Goal: Task Accomplishment & Management: Complete application form

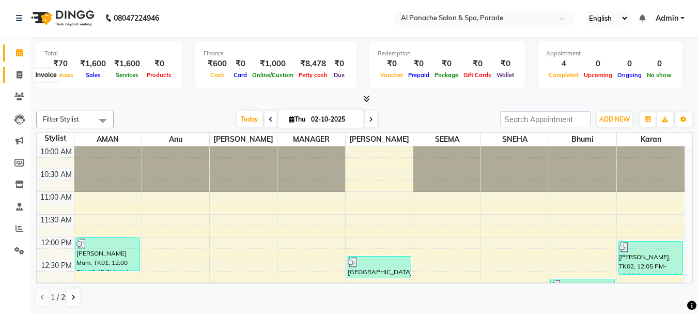
click at [17, 77] on icon at bounding box center [20, 75] width 6 height 8
select select "service"
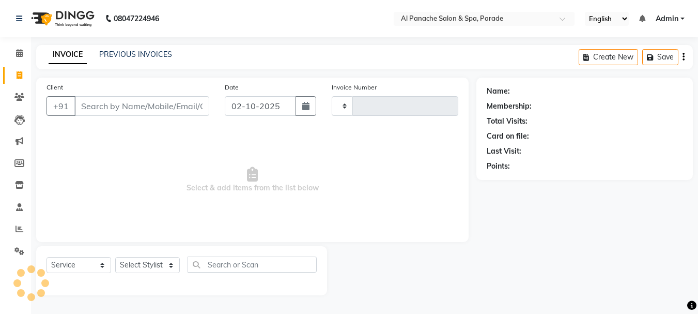
type input "1504"
select select "463"
click at [98, 103] on input "Client" at bounding box center [142, 106] width 137 height 20
click at [98, 106] on input "Client" at bounding box center [142, 106] width 137 height 20
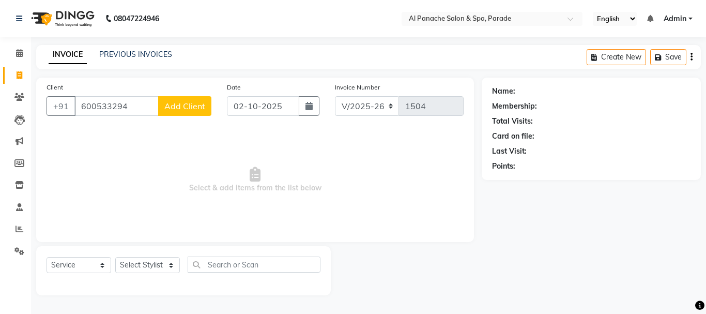
type input "600533294"
click at [182, 103] on span "Add Client" at bounding box center [184, 106] width 41 height 10
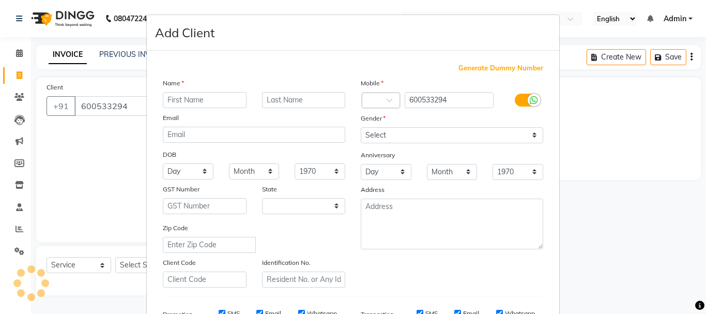
select select "15"
click at [181, 102] on input "text" at bounding box center [205, 100] width 84 height 16
type input "[PERSON_NAME]"
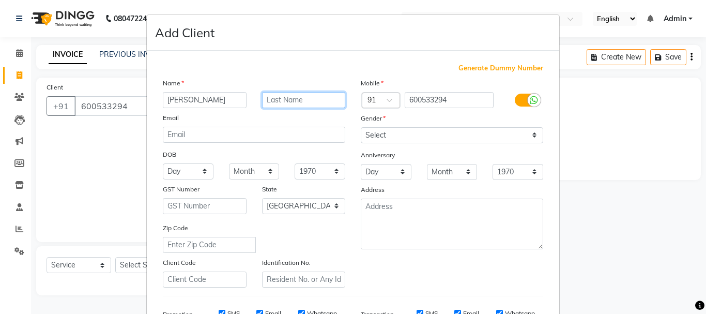
click at [270, 97] on input "text" at bounding box center [304, 100] width 84 height 16
type input "MAM"
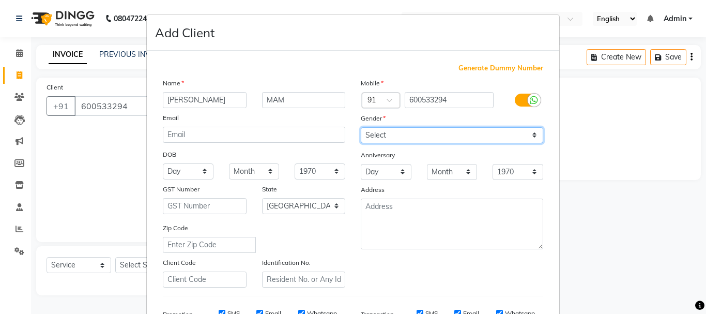
click at [405, 134] on select "Select [DEMOGRAPHIC_DATA] [DEMOGRAPHIC_DATA] Other Prefer Not To Say" at bounding box center [452, 135] width 182 height 16
select select "[DEMOGRAPHIC_DATA]"
click at [361, 127] on select "Select [DEMOGRAPHIC_DATA] [DEMOGRAPHIC_DATA] Other Prefer Not To Say" at bounding box center [452, 135] width 182 height 16
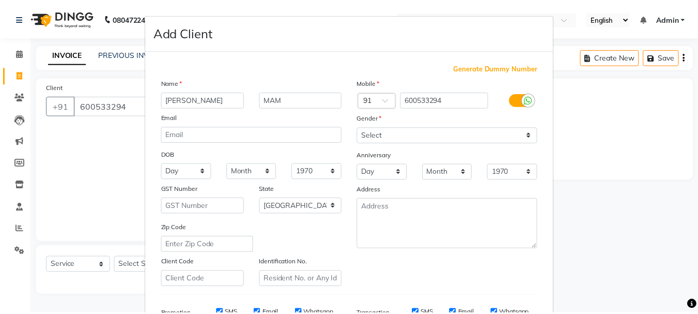
scroll to position [163, 0]
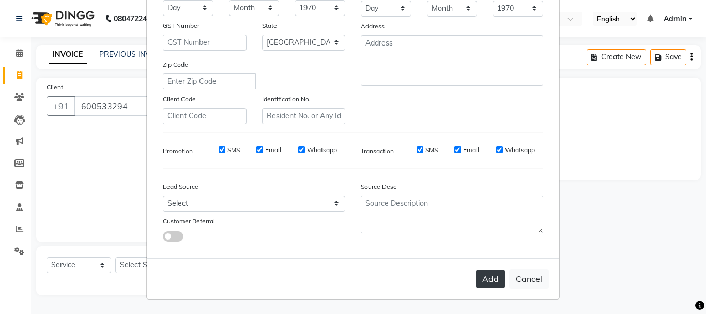
click at [494, 276] on button "Add" at bounding box center [490, 278] width 29 height 19
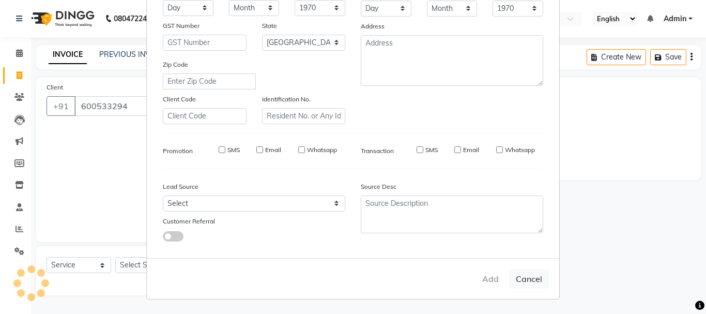
select select
select select "null"
select select
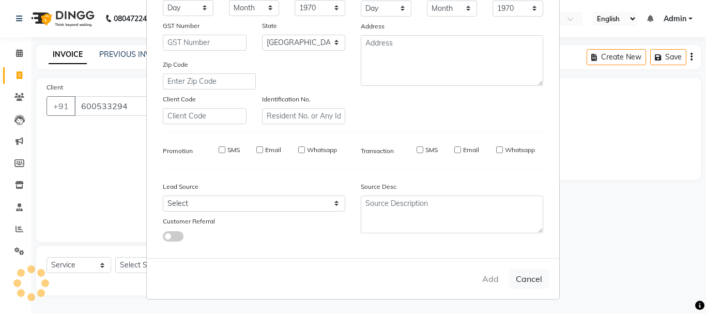
select select
checkbox input "false"
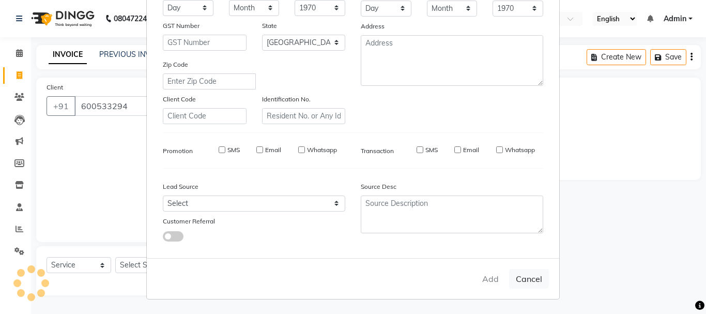
checkbox input "false"
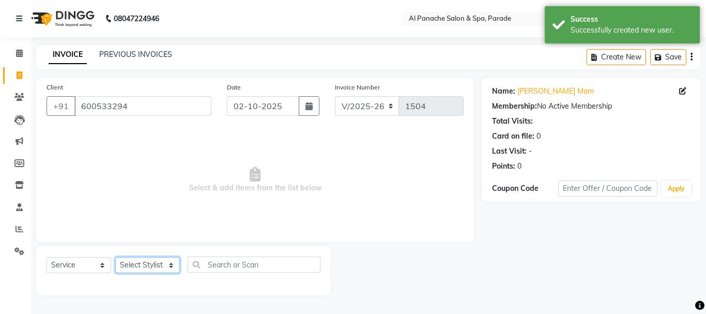
click at [163, 267] on select "Select Stylist [PERSON_NAME] Bhumi [PERSON_NAME] MANAGER [PERSON_NAME] [PERSON_…" at bounding box center [147, 265] width 65 height 16
select select "13471"
click at [115, 257] on select "Select Stylist [PERSON_NAME] Bhumi [PERSON_NAME] MANAGER [PERSON_NAME] [PERSON_…" at bounding box center [147, 265] width 65 height 16
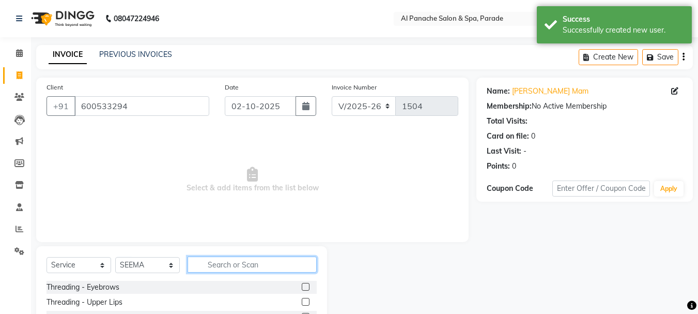
click at [225, 264] on input "text" at bounding box center [252, 264] width 129 height 16
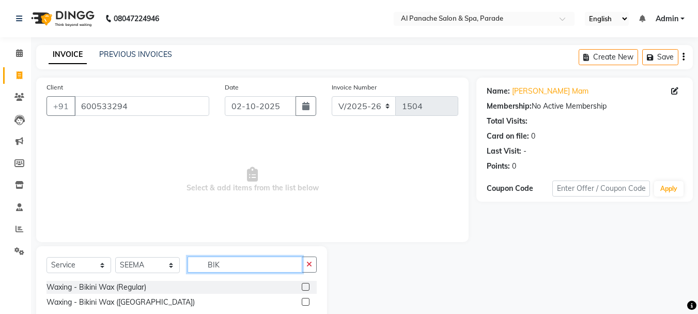
type input "BIK"
click at [306, 302] on label at bounding box center [306, 302] width 8 height 8
click at [306, 302] on input "checkbox" at bounding box center [305, 302] width 7 height 7
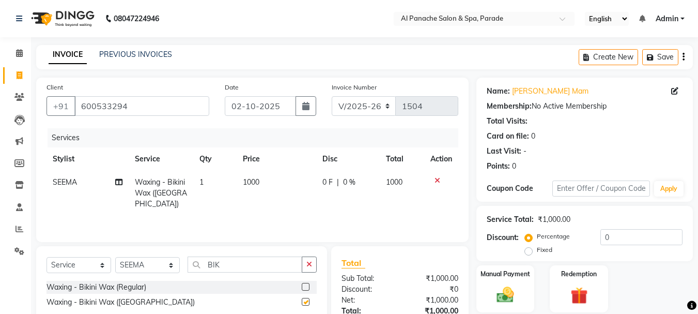
checkbox input "false"
click at [255, 266] on input "BIK" at bounding box center [245, 264] width 115 height 16
type input "B"
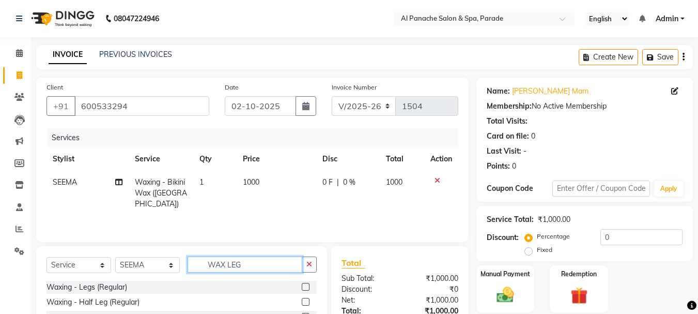
type input "WAX LEG"
click at [305, 301] on label at bounding box center [306, 302] width 8 height 8
click at [305, 301] on input "checkbox" at bounding box center [305, 302] width 7 height 7
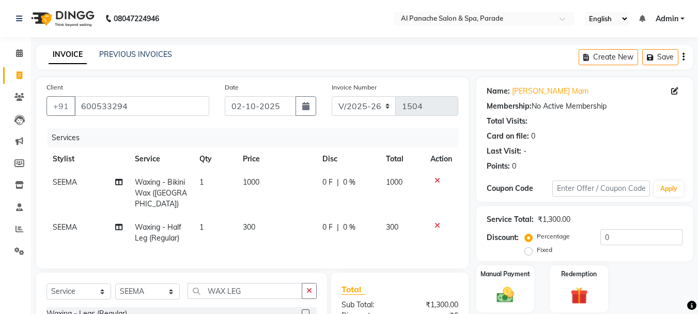
checkbox input "false"
click at [533, 251] on div "Fixed" at bounding box center [539, 249] width 25 height 12
click at [537, 250] on label "Fixed" at bounding box center [545, 249] width 16 height 9
click at [530, 250] on input "Fixed" at bounding box center [530, 249] width 7 height 7
radio input "true"
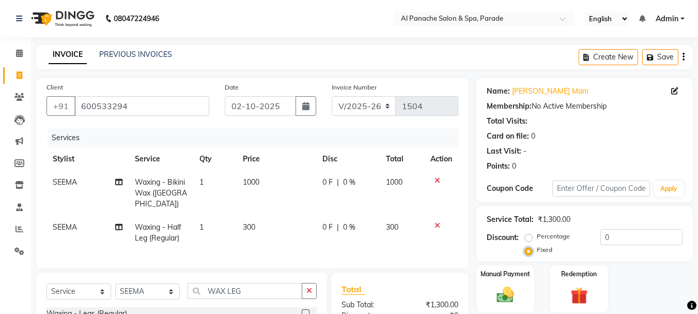
scroll to position [101, 0]
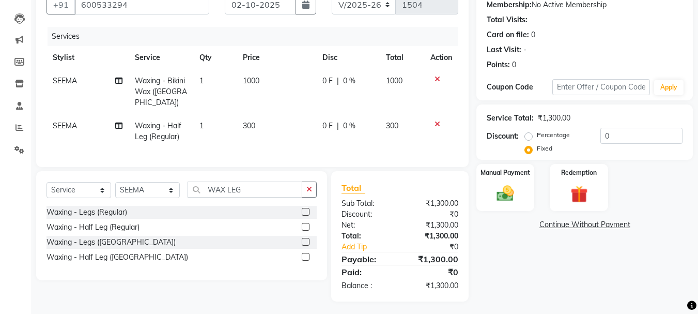
click at [437, 120] on icon at bounding box center [438, 123] width 6 height 7
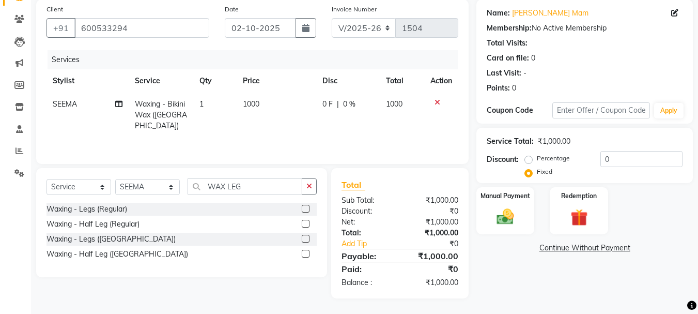
scroll to position [78, 0]
click at [306, 237] on label at bounding box center [306, 239] width 8 height 8
click at [306, 237] on input "checkbox" at bounding box center [305, 239] width 7 height 7
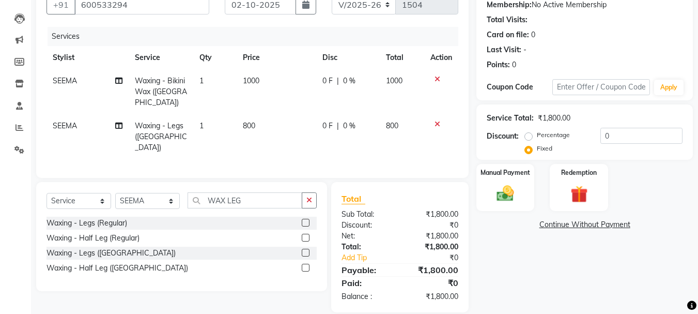
checkbox input "false"
click at [330, 82] on span "0 F" at bounding box center [328, 80] width 10 height 11
select select "13471"
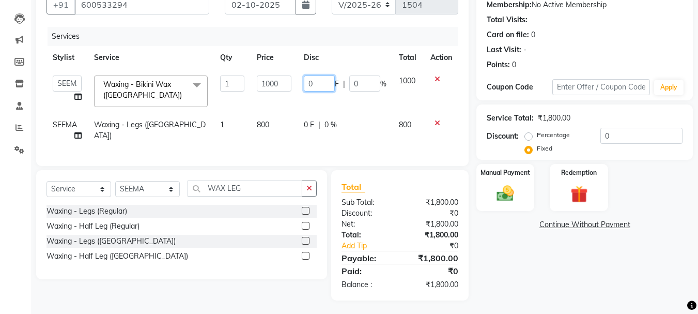
click at [328, 85] on input "0" at bounding box center [319, 83] width 31 height 16
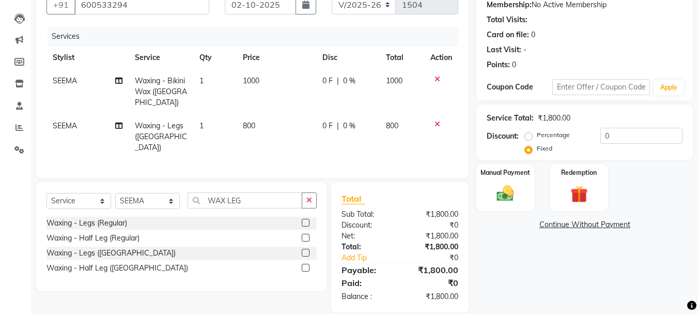
click at [24, 193] on div "Calendar Invoice Clients Leads Marketing Members Inventory Staff Reports Settin…" at bounding box center [70, 120] width 140 height 384
click at [612, 137] on input "0" at bounding box center [642, 136] width 82 height 16
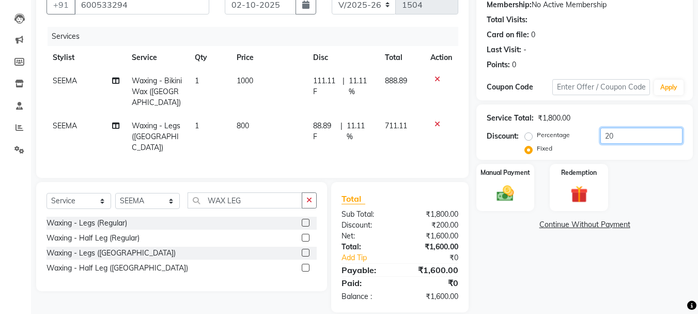
type input "2"
type input "400"
click at [510, 190] on img at bounding box center [505, 193] width 29 height 21
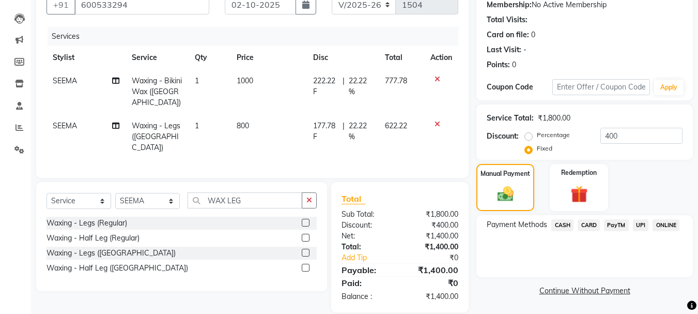
click at [563, 226] on span "CASH" at bounding box center [563, 225] width 22 height 12
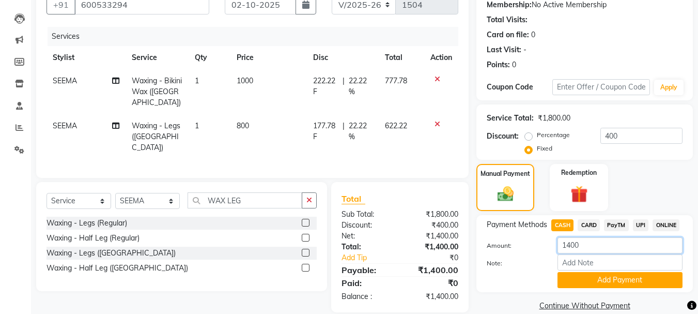
click at [584, 245] on input "1400" at bounding box center [620, 245] width 125 height 16
type input "1"
type input "800"
click at [578, 275] on button "Add Payment" at bounding box center [620, 280] width 125 height 16
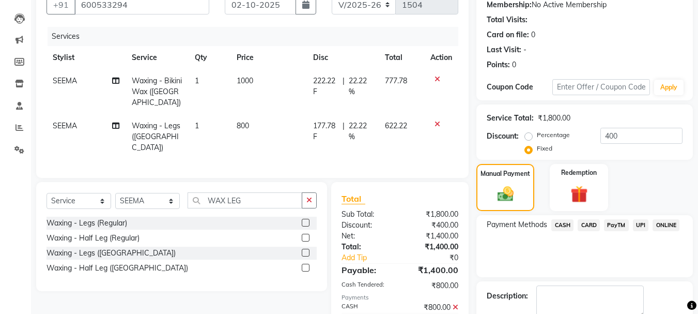
click at [615, 223] on span "PayTM" at bounding box center [616, 225] width 25 height 12
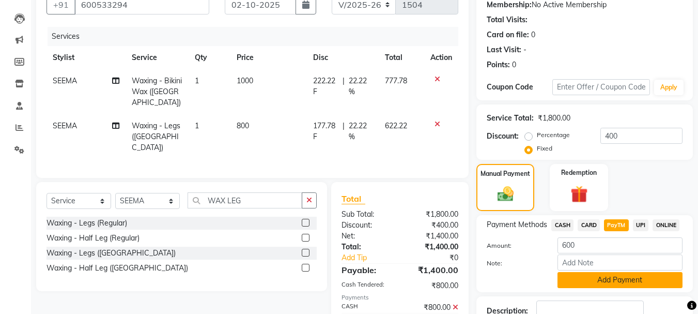
click at [589, 278] on button "Add Payment" at bounding box center [620, 280] width 125 height 16
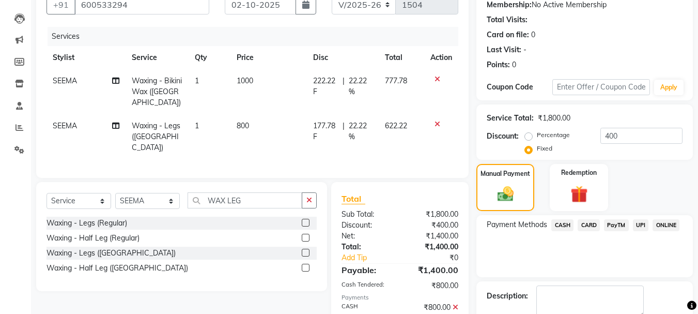
scroll to position [160, 0]
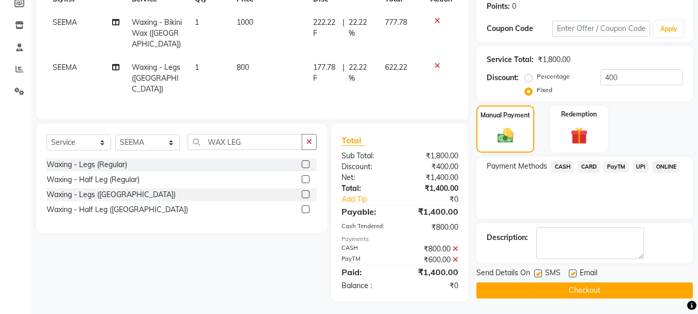
click at [598, 283] on button "Checkout" at bounding box center [585, 290] width 217 height 16
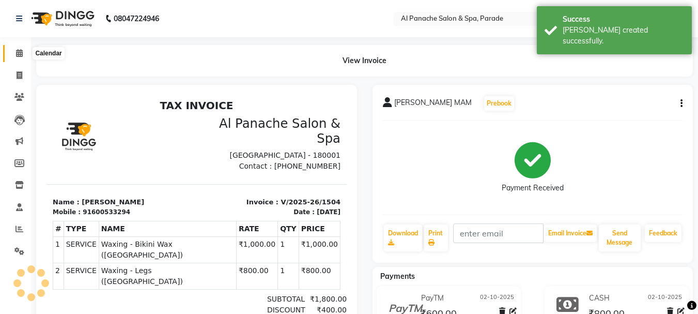
click at [16, 53] on icon at bounding box center [19, 53] width 7 height 8
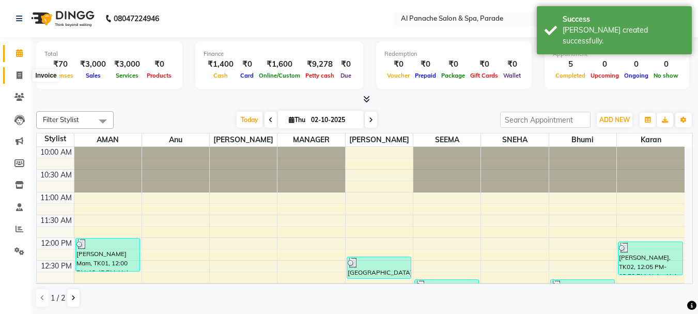
click at [18, 75] on icon at bounding box center [20, 75] width 6 height 8
select select "service"
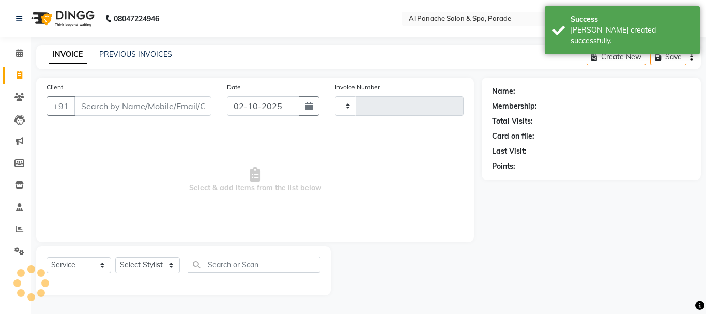
type input "1505"
select select "463"
click at [16, 56] on icon at bounding box center [19, 53] width 7 height 8
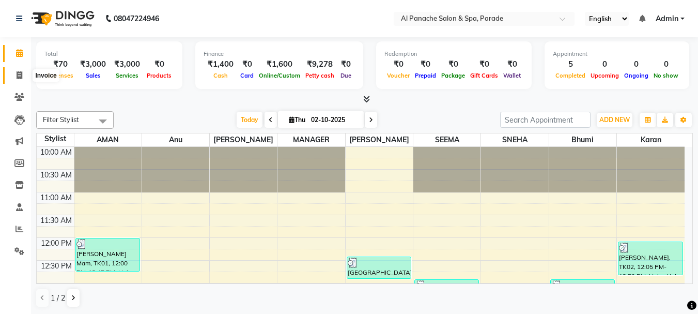
click at [14, 79] on span at bounding box center [19, 76] width 18 height 12
select select "service"
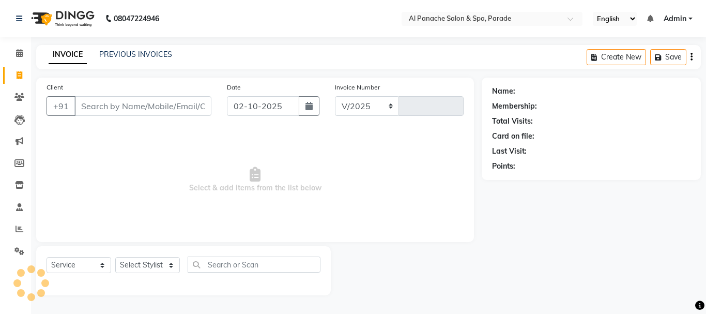
select select "463"
type input "1505"
click at [17, 53] on icon at bounding box center [19, 53] width 7 height 8
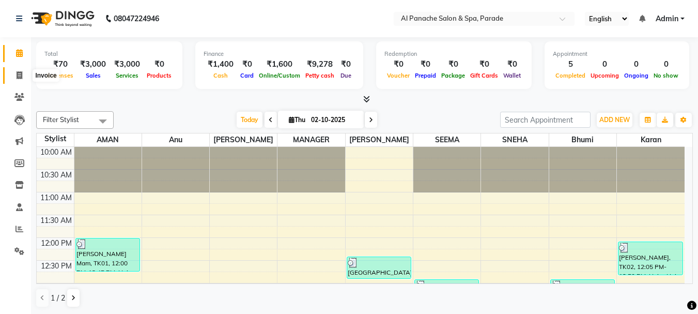
click at [18, 77] on icon at bounding box center [20, 75] width 6 height 8
select select "service"
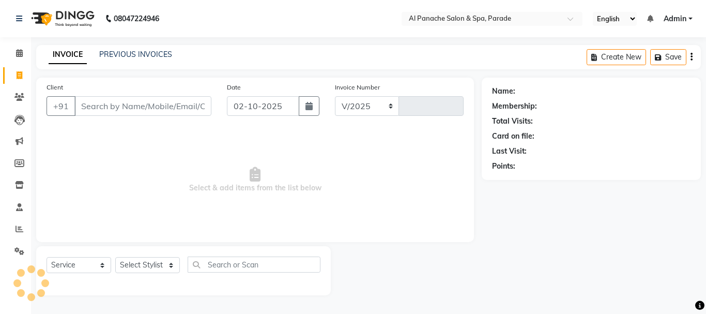
select select "463"
type input "1505"
click at [17, 52] on icon at bounding box center [19, 53] width 7 height 8
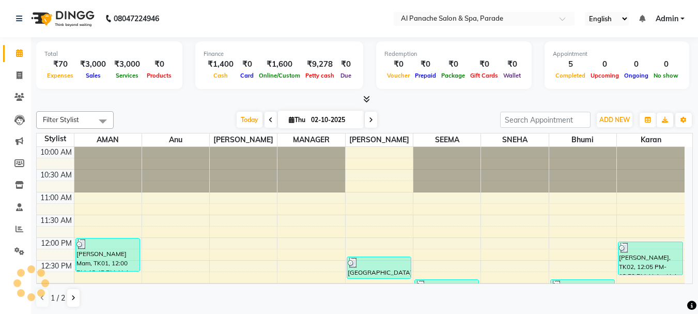
scroll to position [137, 0]
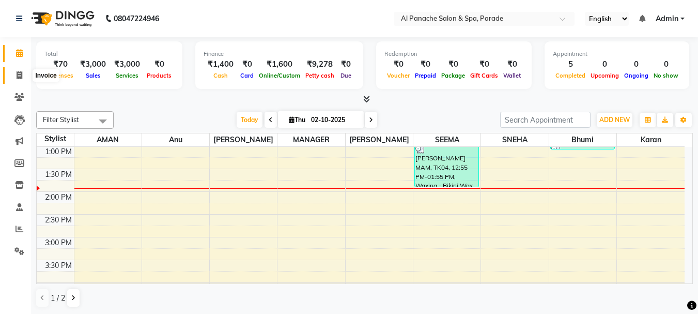
click at [17, 74] on icon at bounding box center [20, 75] width 6 height 8
select select "463"
select select "service"
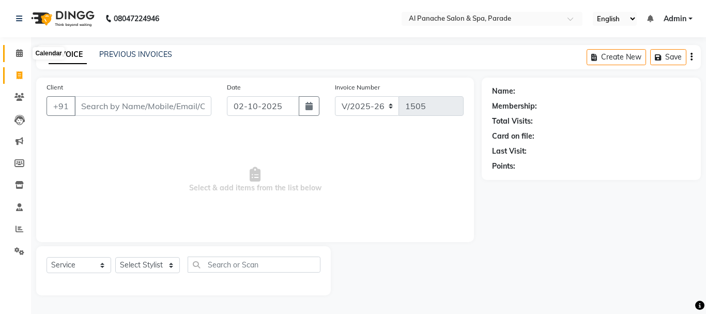
click at [17, 52] on icon at bounding box center [19, 53] width 7 height 8
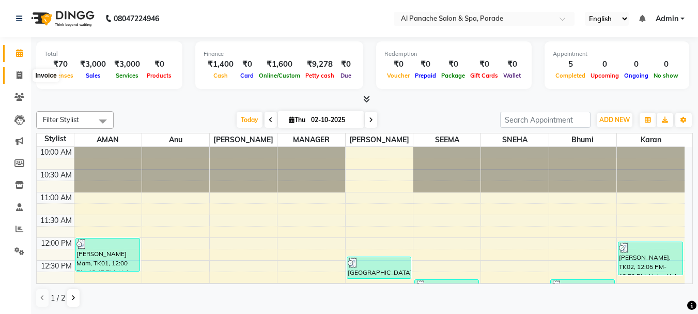
click at [21, 79] on span at bounding box center [19, 76] width 18 height 12
select select "service"
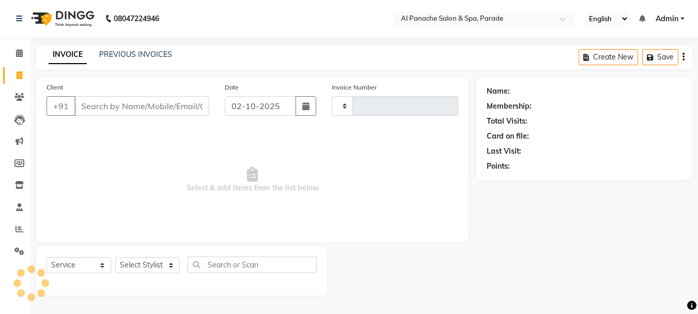
type input "1505"
select select "463"
click at [100, 108] on input "Client" at bounding box center [142, 106] width 137 height 20
click at [87, 105] on input "Client" at bounding box center [142, 106] width 137 height 20
click at [141, 111] on input "Client" at bounding box center [142, 106] width 137 height 20
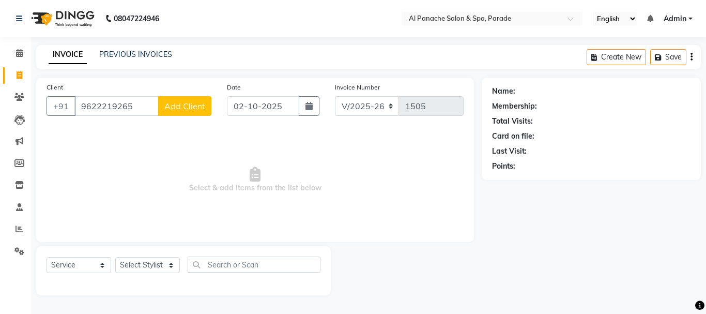
type input "9622219265"
click at [185, 111] on span "Add Client" at bounding box center [184, 106] width 41 height 10
select select "15"
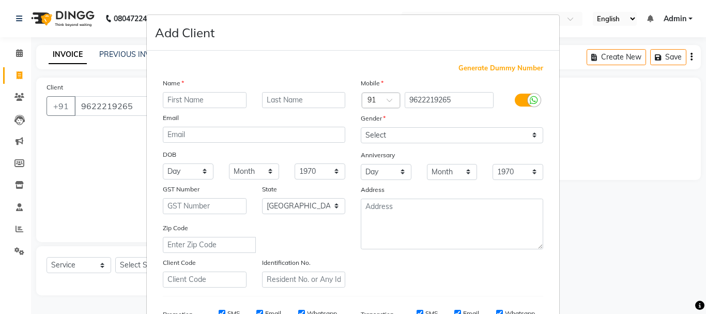
click at [197, 107] on input "text" at bounding box center [205, 100] width 84 height 16
type input "Anu"
click at [283, 98] on input "text" at bounding box center [304, 100] width 84 height 16
type input "mam"
click at [368, 129] on select "Select [DEMOGRAPHIC_DATA] [DEMOGRAPHIC_DATA] Other Prefer Not To Say" at bounding box center [452, 135] width 182 height 16
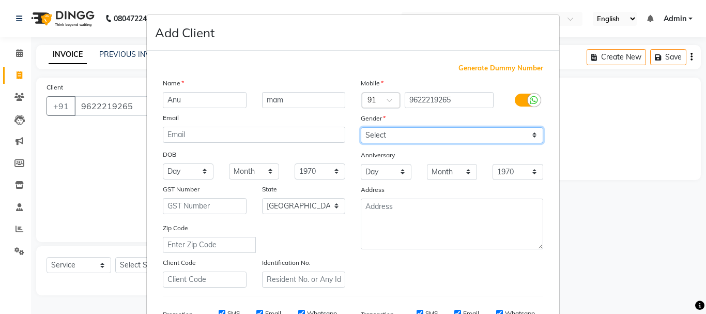
select select "[DEMOGRAPHIC_DATA]"
click at [361, 127] on select "Select [DEMOGRAPHIC_DATA] [DEMOGRAPHIC_DATA] Other Prefer Not To Say" at bounding box center [452, 135] width 182 height 16
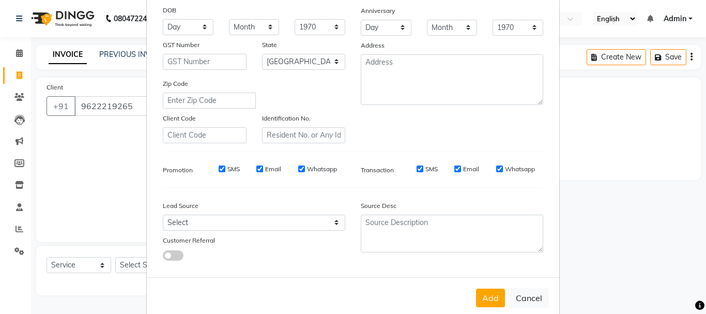
scroll to position [163, 0]
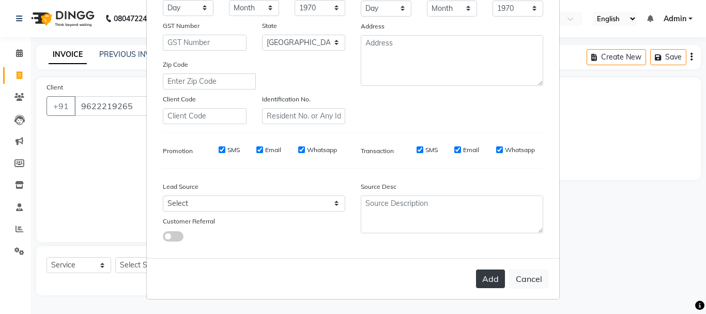
click at [485, 277] on button "Add" at bounding box center [490, 278] width 29 height 19
click at [487, 287] on button "Add" at bounding box center [490, 278] width 29 height 19
click at [485, 279] on button "Add" at bounding box center [490, 278] width 29 height 19
click at [486, 282] on button "Add" at bounding box center [490, 278] width 29 height 19
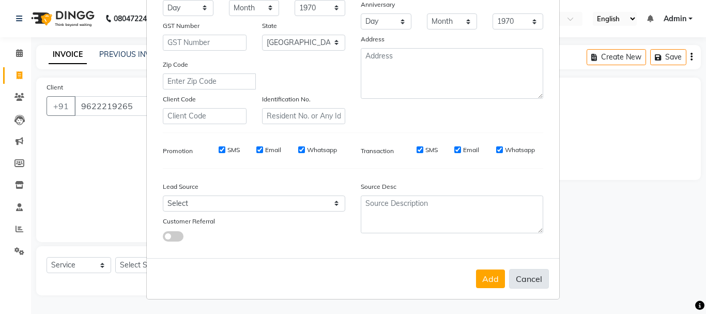
click at [523, 282] on button "Cancel" at bounding box center [529, 279] width 40 height 20
select select
select select "null"
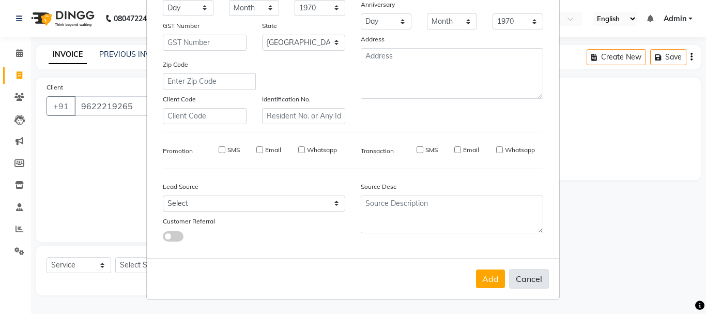
select select
checkbox input "false"
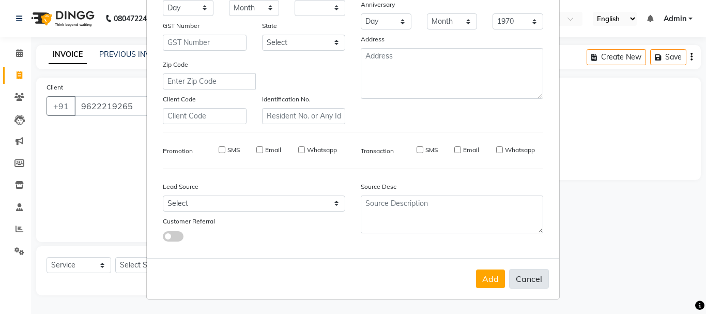
checkbox input "false"
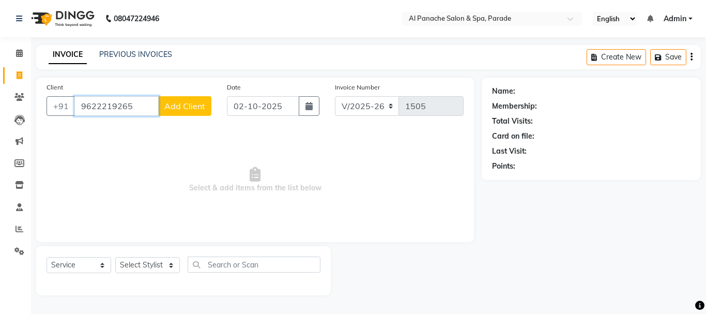
click at [150, 102] on input "9622219265" at bounding box center [116, 106] width 84 height 20
click at [187, 106] on span "Add Client" at bounding box center [184, 106] width 41 height 10
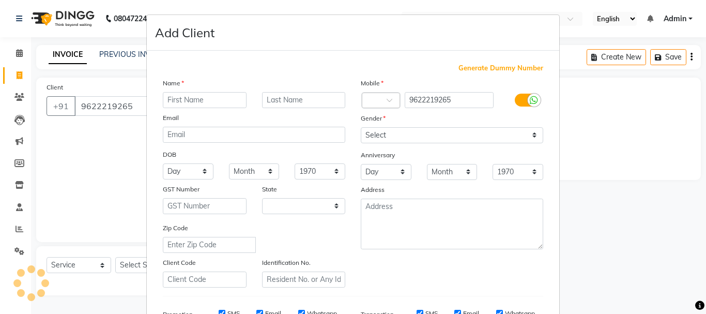
select select "15"
click at [195, 97] on input "text" at bounding box center [205, 100] width 84 height 16
type input "anu"
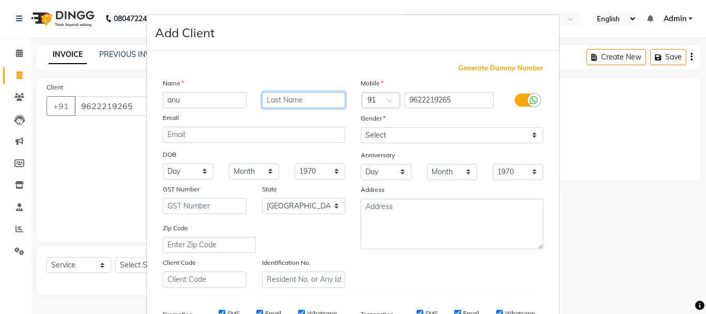
click at [285, 106] on input "text" at bounding box center [304, 100] width 84 height 16
type input "mam"
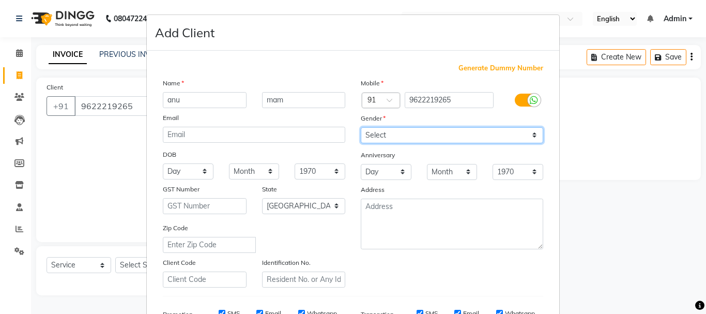
click at [386, 136] on select "Select [DEMOGRAPHIC_DATA] [DEMOGRAPHIC_DATA] Other Prefer Not To Say" at bounding box center [452, 135] width 182 height 16
select select "[DEMOGRAPHIC_DATA]"
click at [361, 127] on select "Select [DEMOGRAPHIC_DATA] [DEMOGRAPHIC_DATA] Other Prefer Not To Say" at bounding box center [452, 135] width 182 height 16
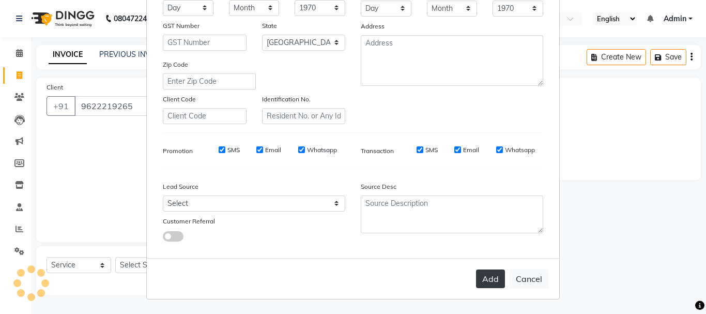
click at [487, 280] on button "Add" at bounding box center [490, 278] width 29 height 19
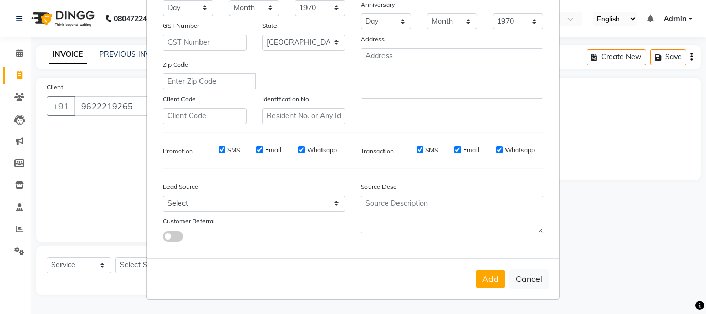
scroll to position [0, 0]
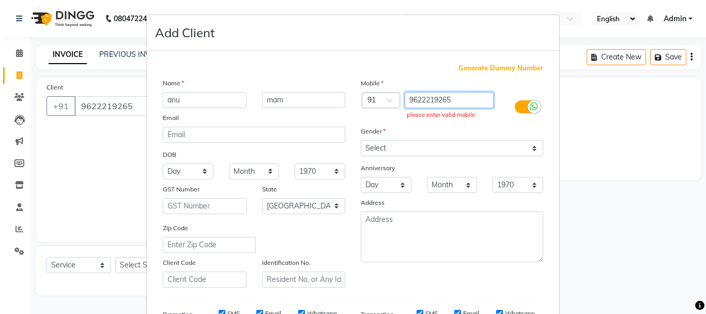
click at [455, 105] on input "9622219265" at bounding box center [449, 100] width 89 height 16
click at [698, 215] on ngb-modal-window "Add Client Generate Dummy Number Name anu mam Email DOB Day 01 02 03 04 05 06 0…" at bounding box center [353, 157] width 706 height 314
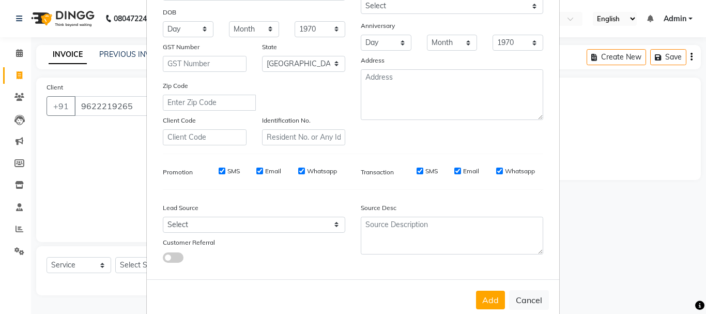
scroll to position [163, 0]
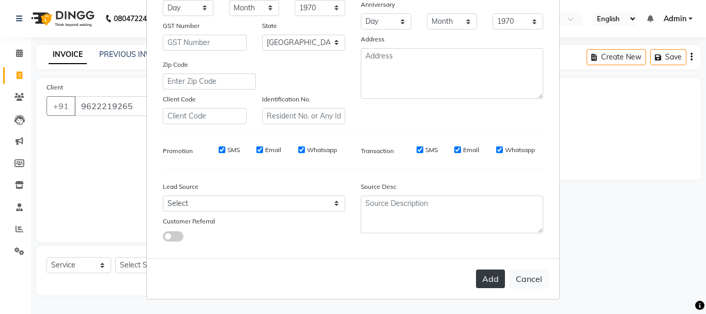
click at [481, 274] on button "Add" at bounding box center [490, 278] width 29 height 19
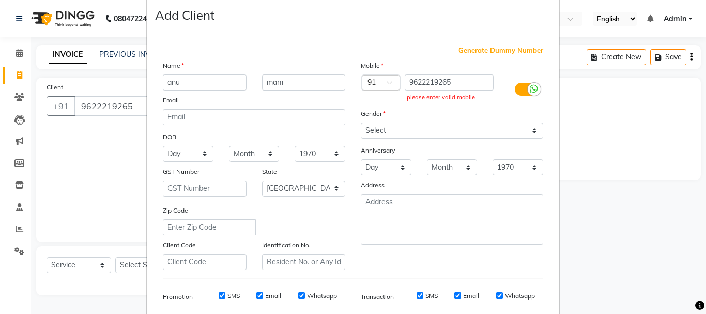
scroll to position [0, 0]
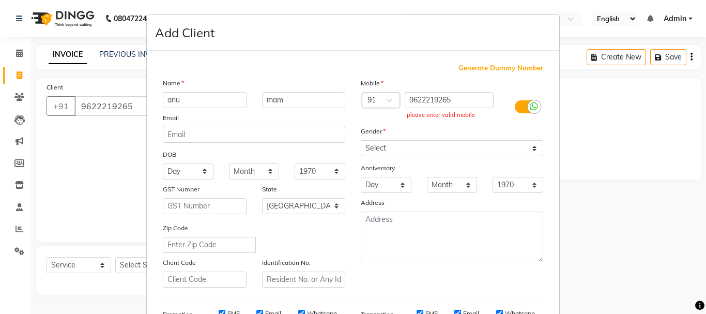
click at [586, 81] on ngb-modal-window "Add Client Generate Dummy Number Name anu mam Email DOB Day 01 02 03 04 05 06 0…" at bounding box center [353, 157] width 706 height 314
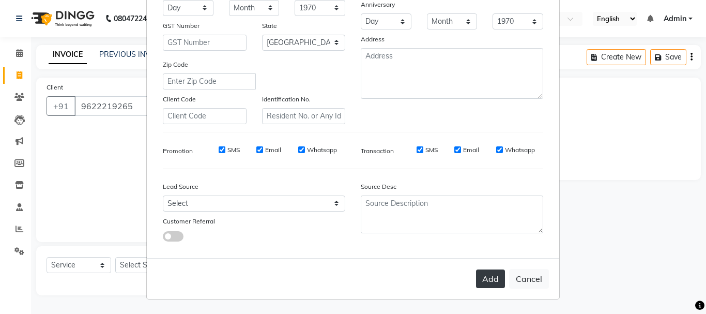
click at [484, 280] on button "Add" at bounding box center [490, 278] width 29 height 19
click at [525, 283] on button "Cancel" at bounding box center [529, 279] width 40 height 20
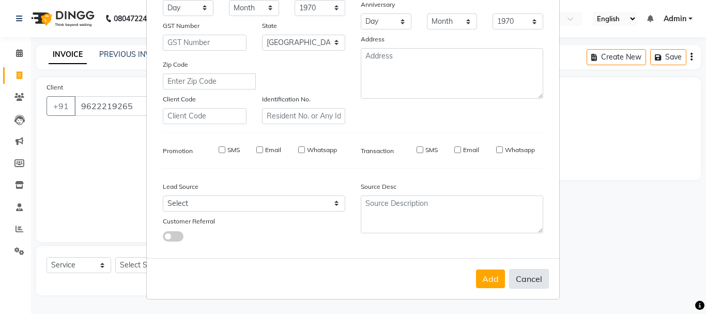
select select
select select "null"
select select
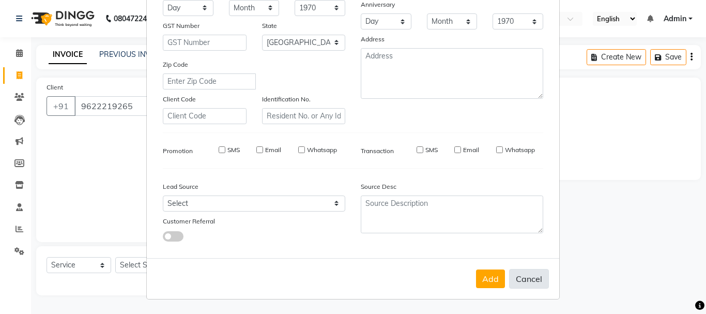
select select
checkbox input "false"
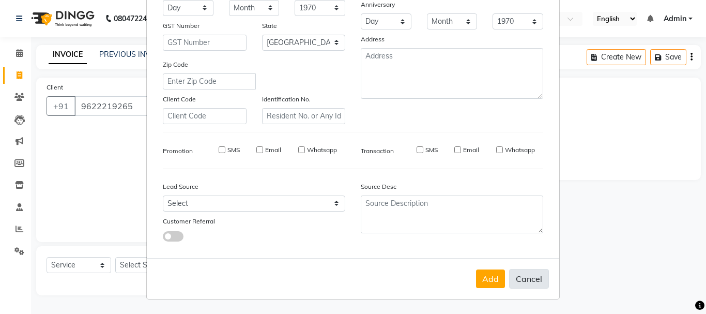
checkbox input "false"
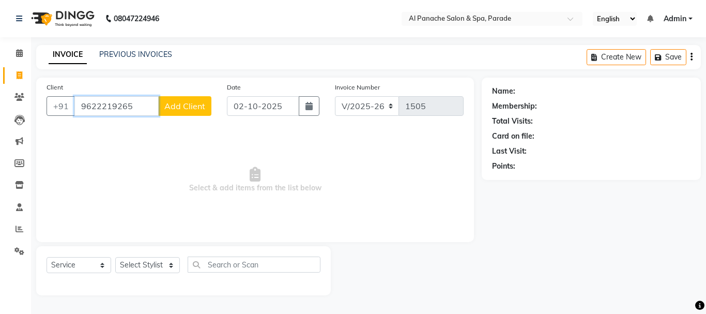
click at [145, 98] on input "9622219265" at bounding box center [116, 106] width 84 height 20
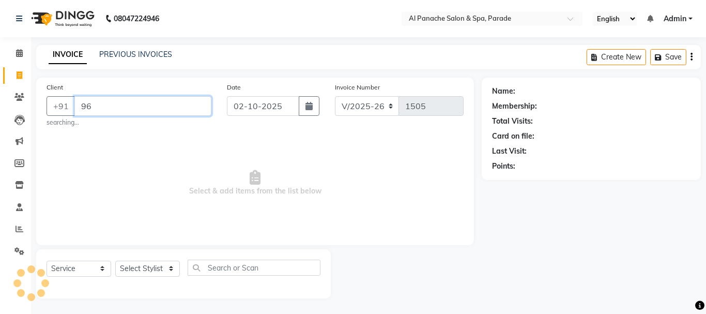
type input "9"
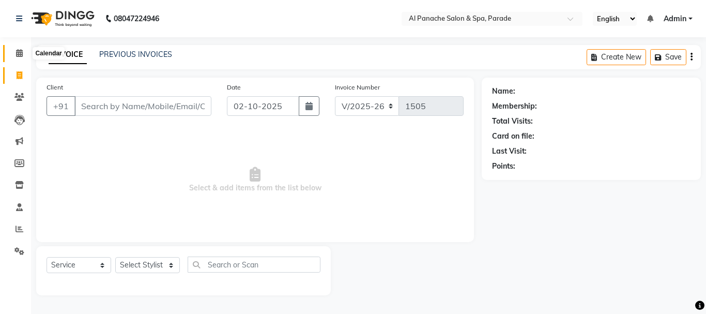
click at [14, 52] on span at bounding box center [19, 54] width 18 height 12
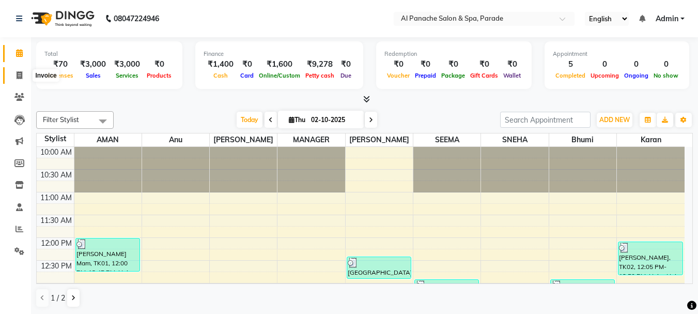
click at [17, 78] on icon at bounding box center [20, 75] width 6 height 8
select select "service"
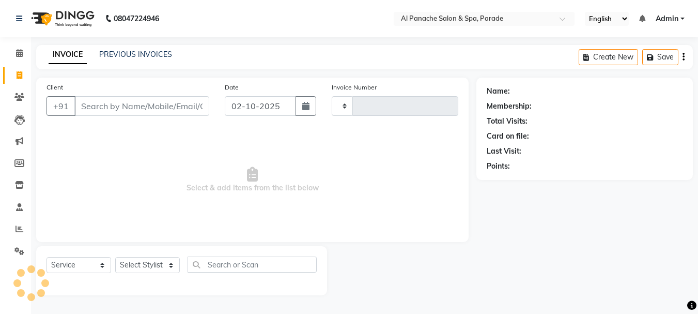
type input "1505"
select select "463"
click at [104, 111] on input "Client" at bounding box center [142, 106] width 137 height 20
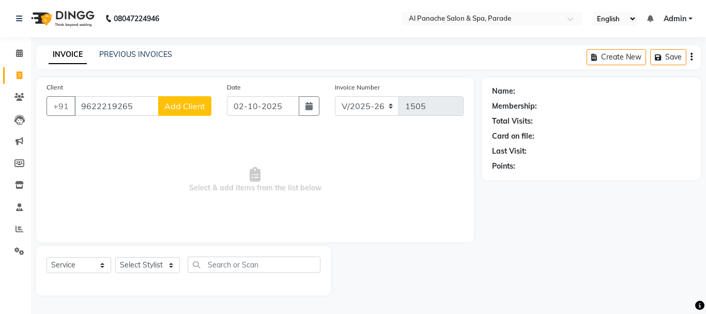
type input "9622219265"
click at [178, 109] on span "Add Client" at bounding box center [184, 106] width 41 height 10
select select "15"
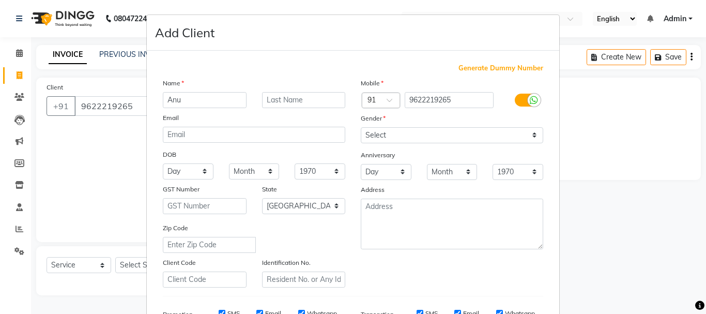
type input "Anu"
click at [280, 88] on div "Name" at bounding box center [254, 85] width 198 height 14
click at [281, 96] on input "text" at bounding box center [304, 100] width 84 height 16
type input "mam"
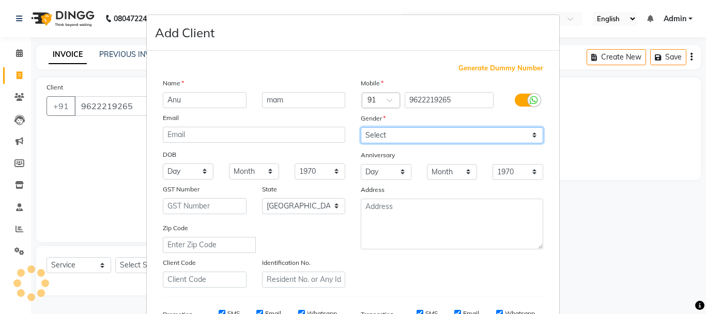
click at [409, 129] on select "Select [DEMOGRAPHIC_DATA] [DEMOGRAPHIC_DATA] Other Prefer Not To Say" at bounding box center [452, 135] width 182 height 16
select select "[DEMOGRAPHIC_DATA]"
click at [361, 127] on select "Select [DEMOGRAPHIC_DATA] [DEMOGRAPHIC_DATA] Other Prefer Not To Say" at bounding box center [452, 135] width 182 height 16
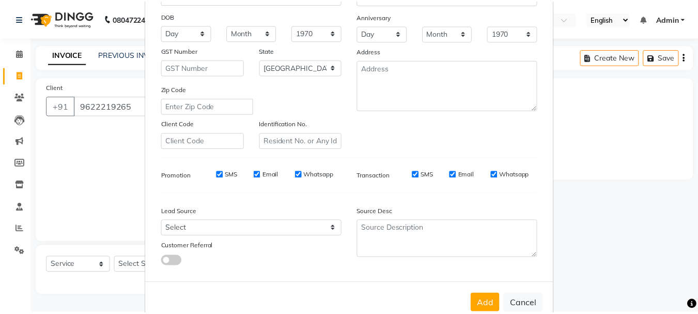
scroll to position [163, 0]
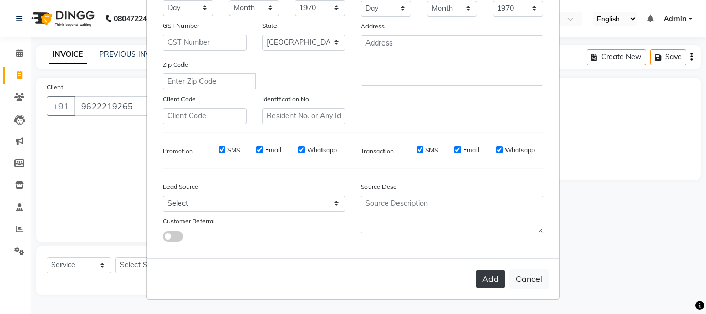
click at [480, 280] on button "Add" at bounding box center [490, 278] width 29 height 19
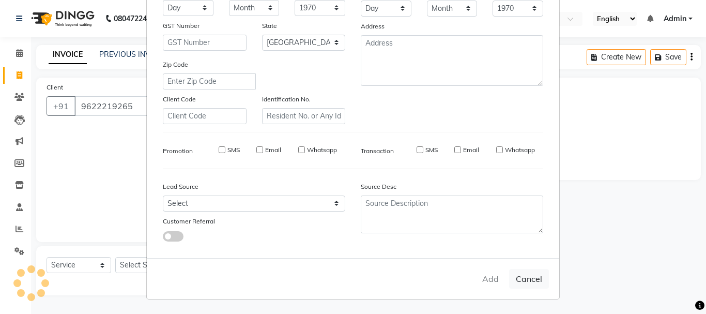
select select
select select "null"
select select
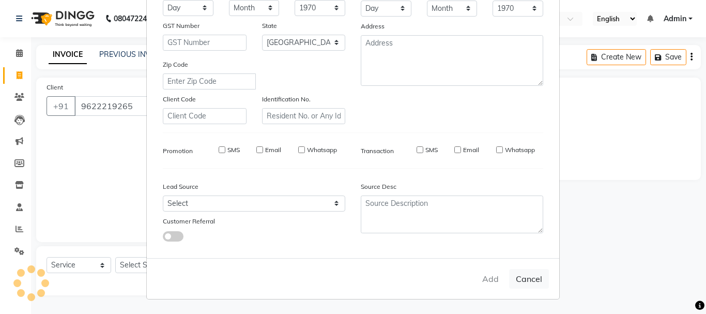
select select
checkbox input "false"
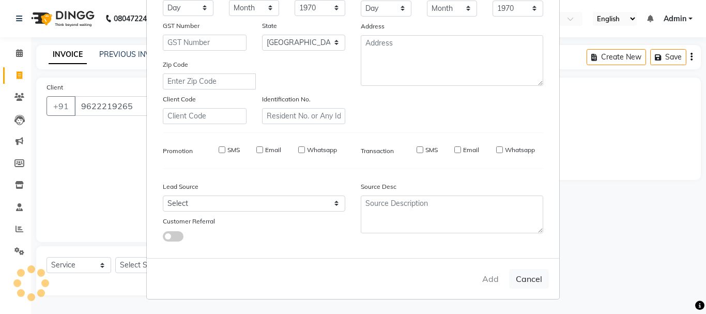
checkbox input "false"
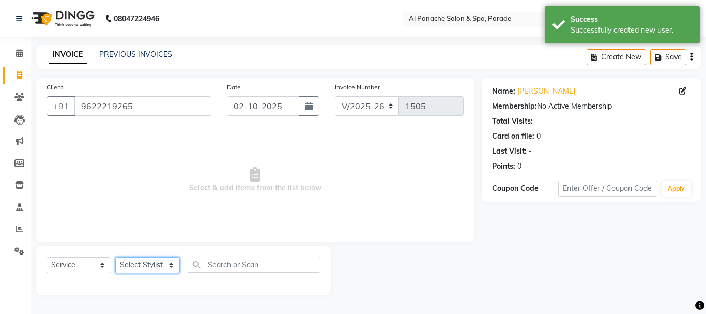
click at [143, 265] on select "Select Stylist [PERSON_NAME] Bhumi [PERSON_NAME] MANAGER [PERSON_NAME] [PERSON_…" at bounding box center [147, 265] width 65 height 16
select select "6416"
click at [115, 257] on select "Select Stylist [PERSON_NAME] Bhumi [PERSON_NAME] MANAGER [PERSON_NAME] [PERSON_…" at bounding box center [147, 265] width 65 height 16
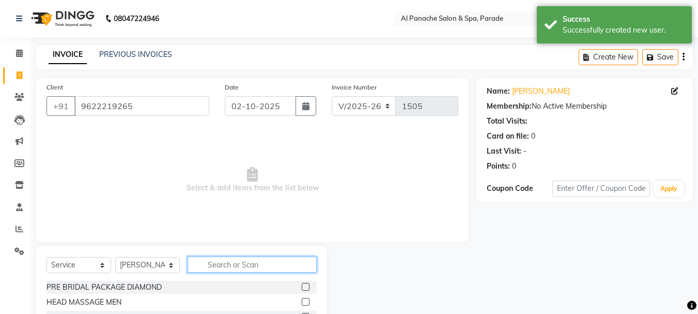
click at [250, 257] on input "text" at bounding box center [252, 264] width 129 height 16
type input "hair"
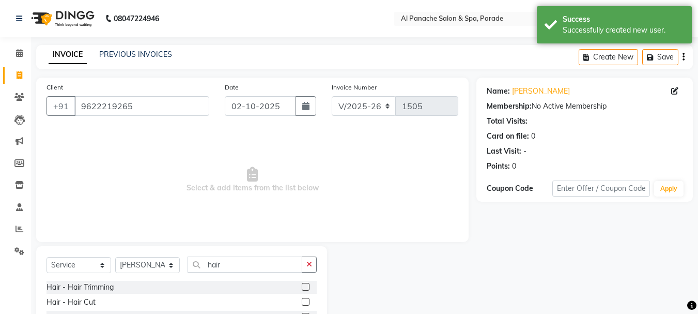
click at [302, 286] on label at bounding box center [306, 287] width 8 height 8
click at [302, 286] on input "checkbox" at bounding box center [305, 287] width 7 height 7
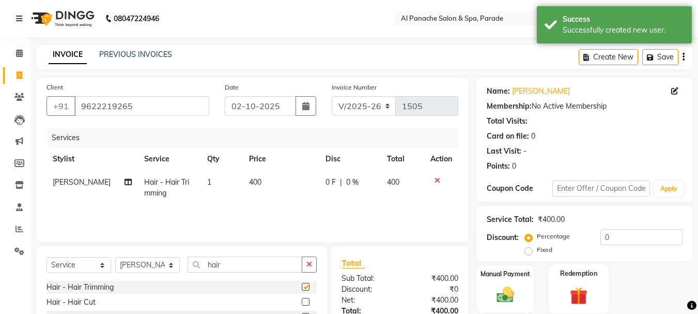
checkbox input "false"
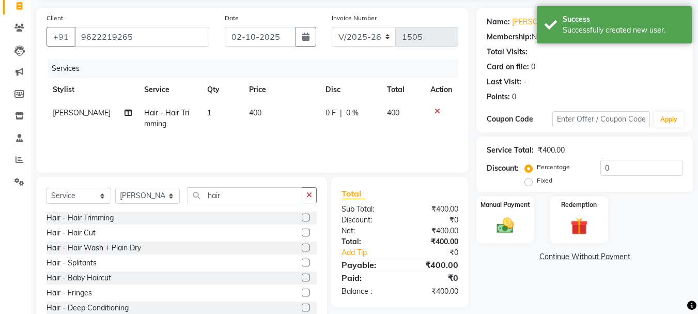
scroll to position [100, 0]
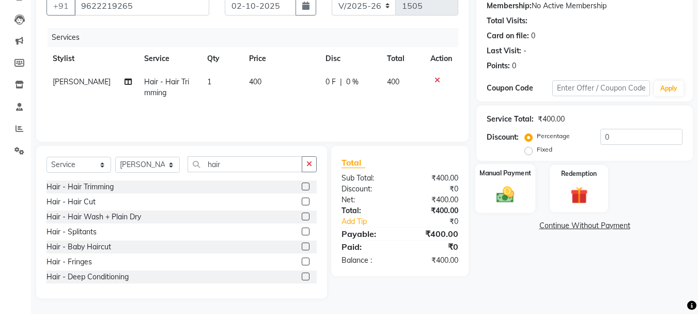
click at [516, 200] on img at bounding box center [505, 194] width 29 height 21
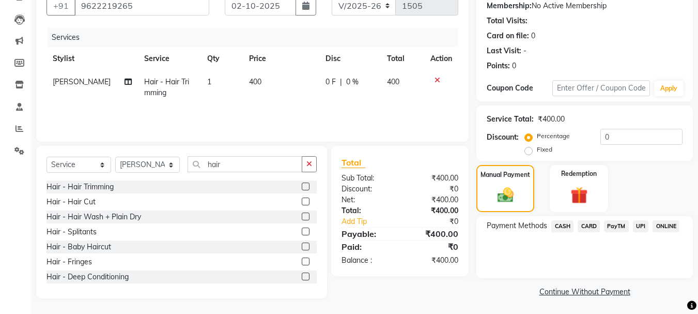
click at [560, 220] on span "CASH" at bounding box center [563, 226] width 22 height 12
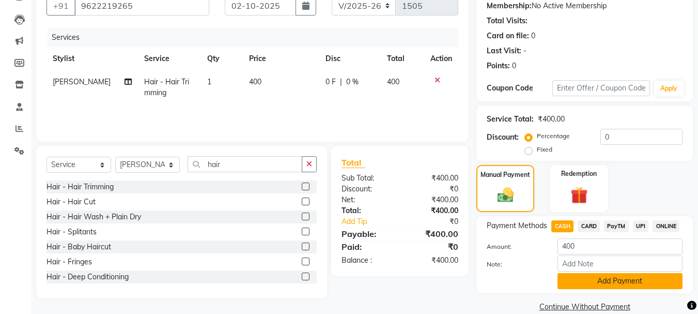
click at [595, 281] on button "Add Payment" at bounding box center [620, 281] width 125 height 16
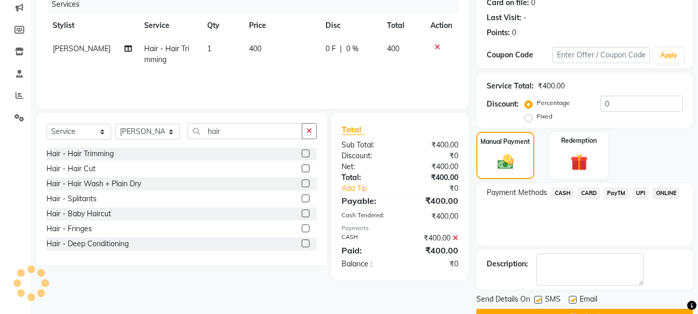
scroll to position [160, 0]
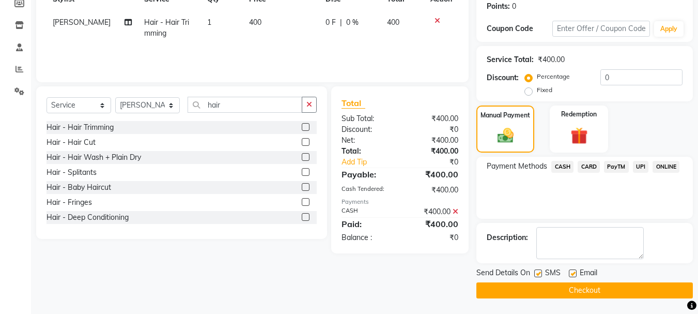
click at [637, 292] on button "Checkout" at bounding box center [585, 290] width 217 height 16
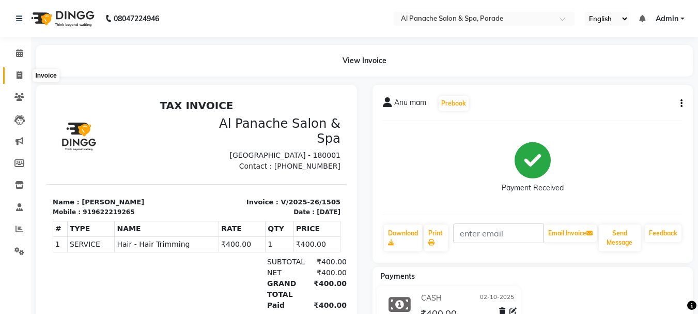
click at [18, 73] on icon at bounding box center [20, 75] width 6 height 8
select select "service"
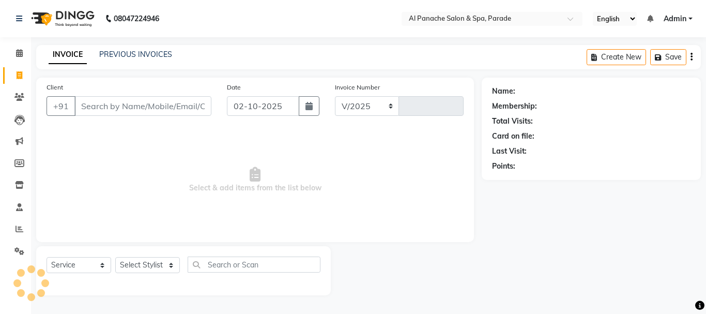
select select "463"
type input "1506"
click at [108, 106] on input "Client" at bounding box center [142, 106] width 137 height 20
click at [136, 270] on select "Select Stylist [PERSON_NAME] Bhumi [PERSON_NAME] MANAGER [PERSON_NAME] [PERSON_…" at bounding box center [147, 265] width 65 height 16
select select "62525"
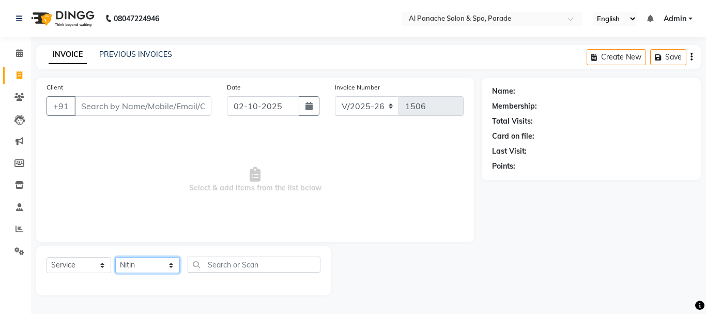
click at [115, 257] on select "Select Stylist [PERSON_NAME] Bhumi [PERSON_NAME] MANAGER [PERSON_NAME] [PERSON_…" at bounding box center [147, 265] width 65 height 16
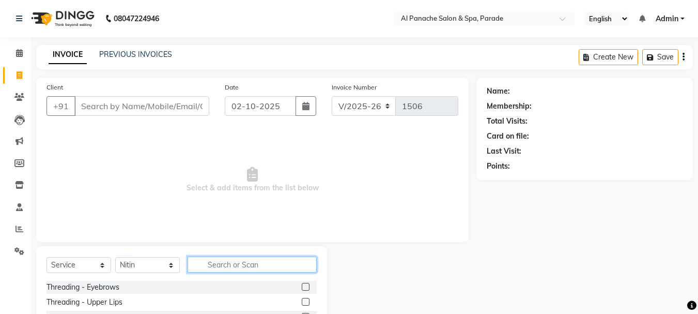
click at [223, 266] on input "text" at bounding box center [252, 264] width 129 height 16
type input "root"
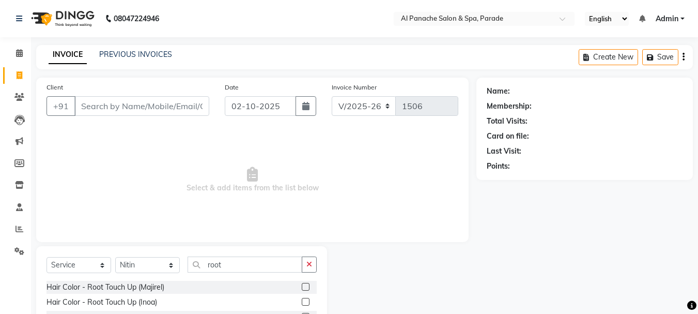
click at [307, 283] on label at bounding box center [306, 287] width 8 height 8
click at [307, 284] on input "checkbox" at bounding box center [305, 287] width 7 height 7
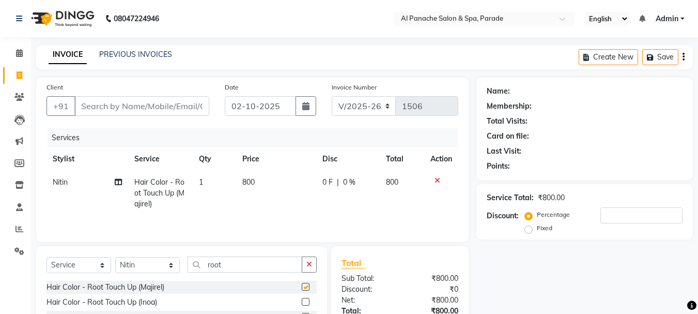
checkbox input "false"
click at [190, 105] on input "Client" at bounding box center [141, 106] width 135 height 20
click at [537, 231] on label "Fixed" at bounding box center [545, 227] width 16 height 9
click at [527, 231] on input "Fixed" at bounding box center [530, 227] width 7 height 7
radio input "true"
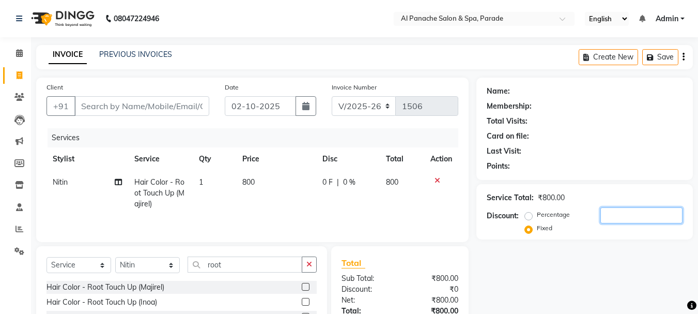
click at [630, 214] on input "number" at bounding box center [642, 215] width 82 height 16
type input "100"
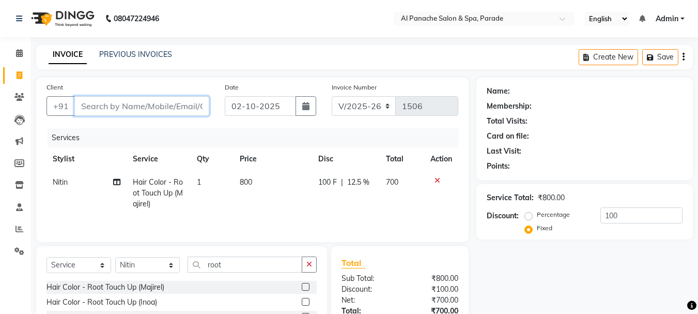
click at [191, 105] on input "Client" at bounding box center [141, 106] width 135 height 20
click at [187, 103] on input "Client" at bounding box center [141, 106] width 135 height 20
type input "9"
radio input "true"
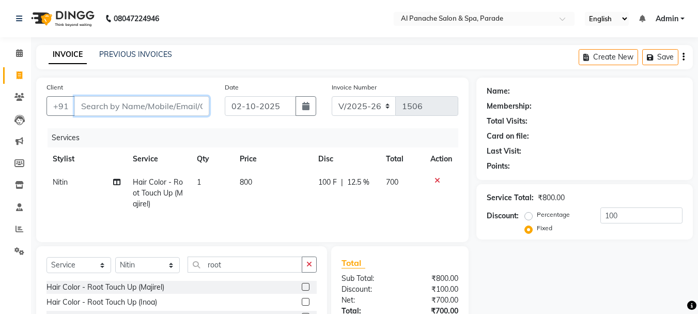
type input "0"
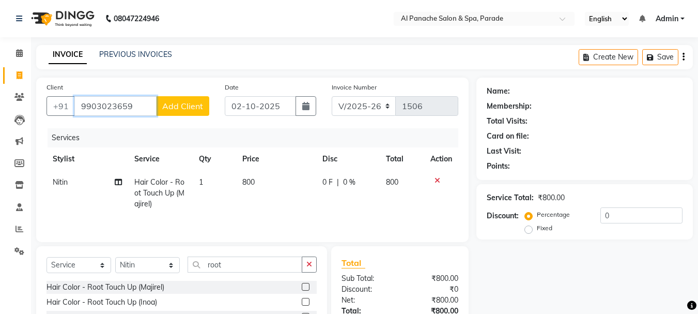
click at [119, 106] on input "9903023659" at bounding box center [115, 106] width 82 height 20
click at [99, 105] on input "9903023659" at bounding box center [115, 106] width 82 height 20
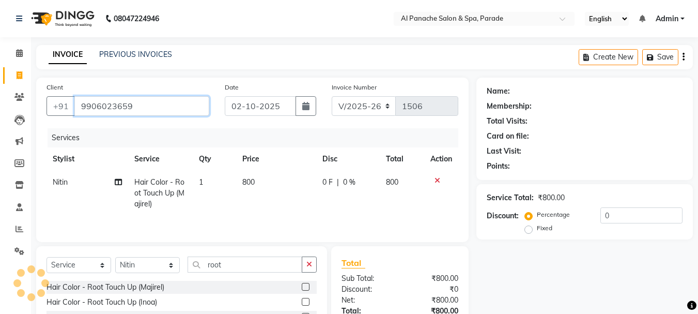
type input "9906023659"
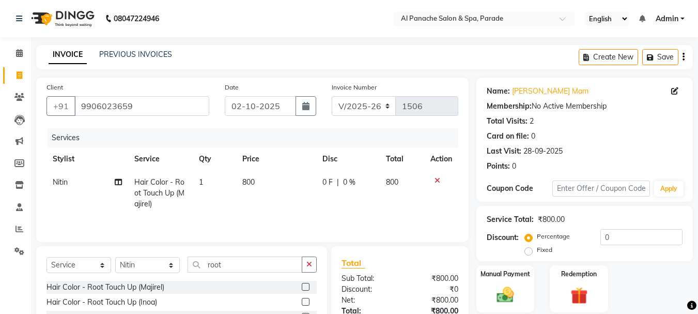
click at [537, 252] on label "Fixed" at bounding box center [545, 249] width 16 height 9
click at [528, 252] on input "Fixed" at bounding box center [530, 249] width 7 height 7
radio input "true"
click at [637, 236] on input "0" at bounding box center [642, 237] width 82 height 16
click at [641, 239] on input "0" at bounding box center [642, 237] width 82 height 16
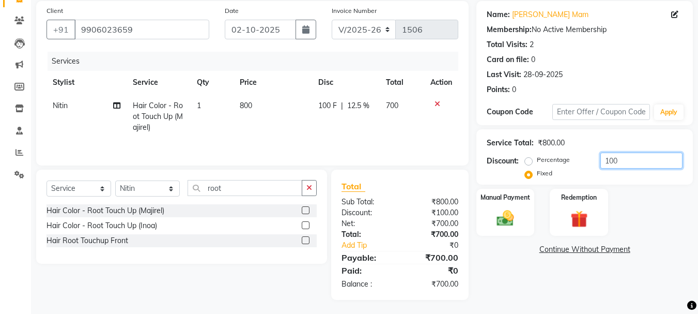
scroll to position [78, 0]
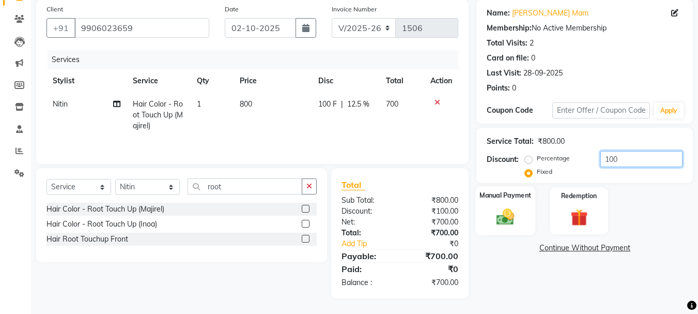
type input "100"
click at [516, 217] on img at bounding box center [505, 216] width 29 height 21
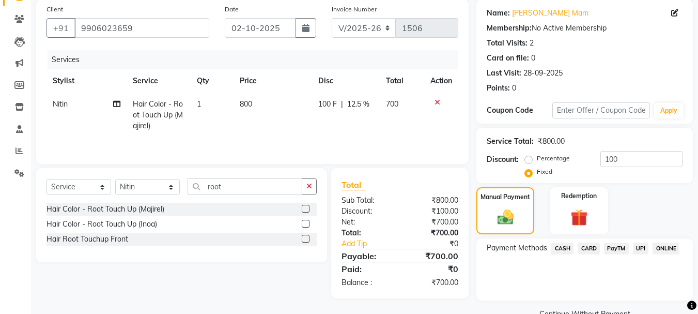
click at [564, 250] on span "CASH" at bounding box center [563, 248] width 22 height 12
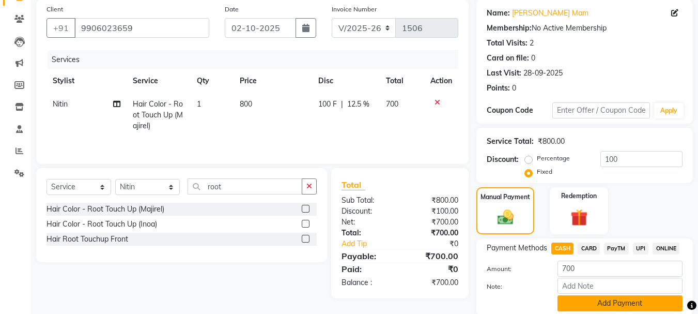
click at [593, 298] on button "Add Payment" at bounding box center [620, 303] width 125 height 16
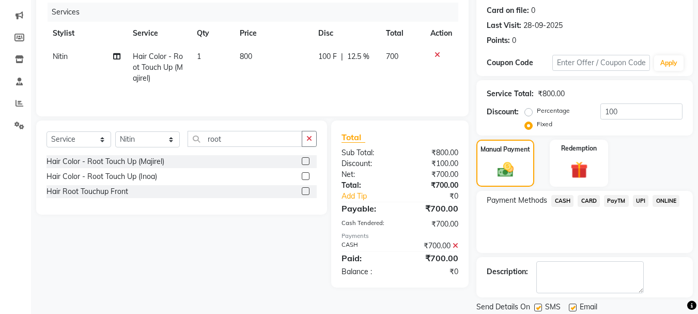
scroll to position [160, 0]
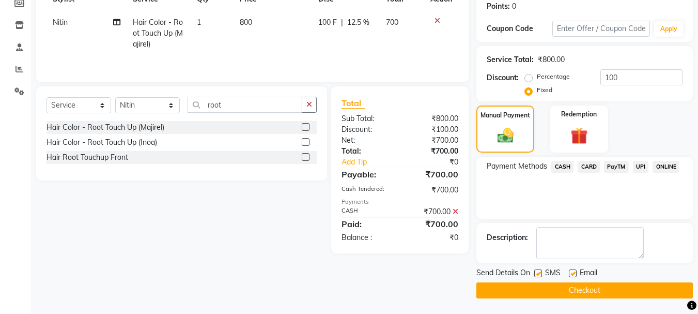
click at [593, 290] on button "Checkout" at bounding box center [585, 290] width 217 height 16
